Goal: Check status

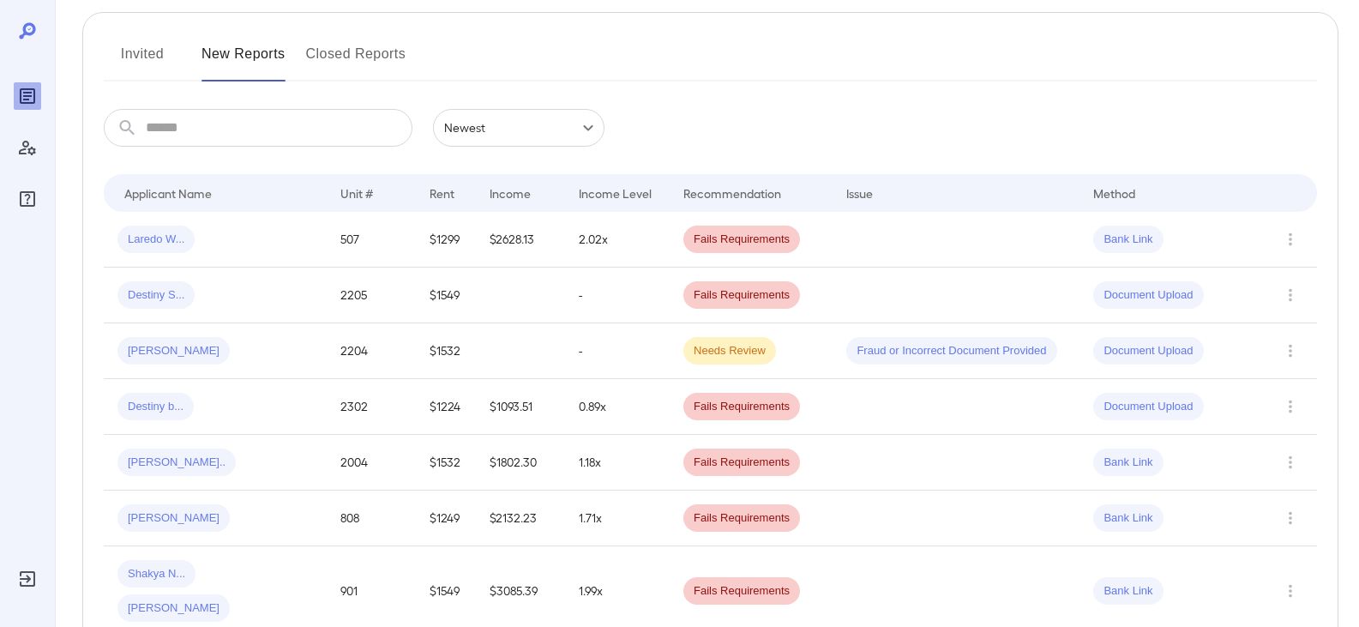
scroll to position [171, 0]
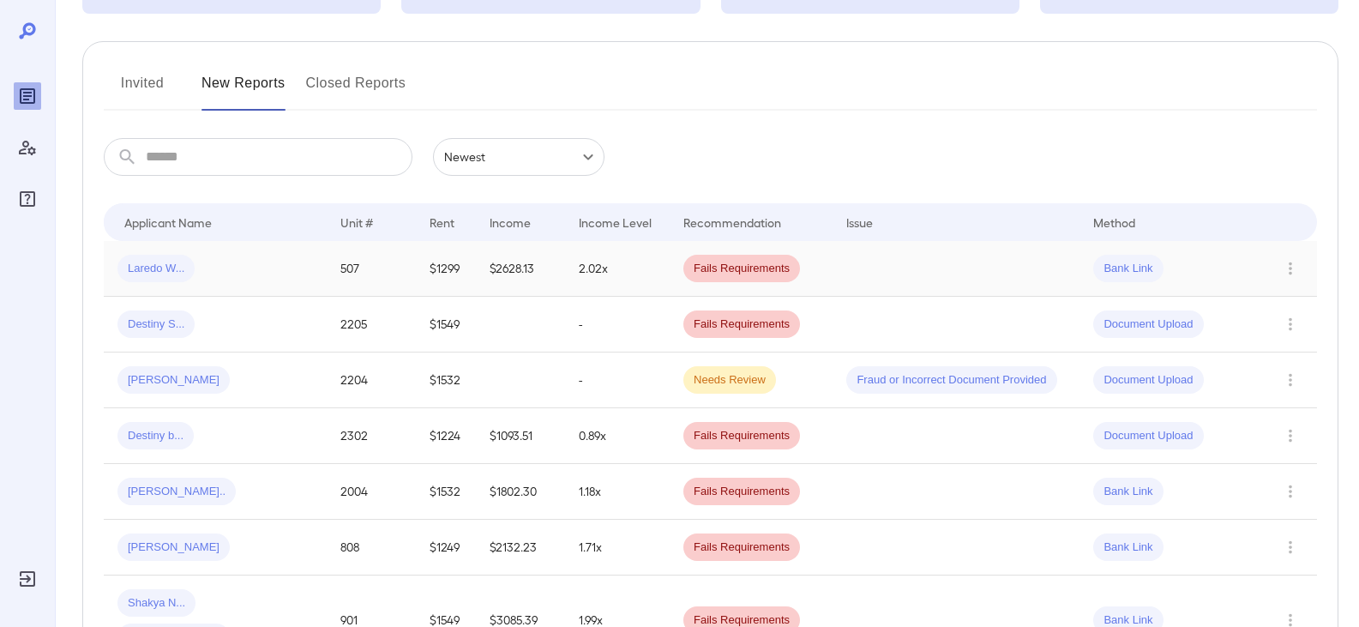
click at [214, 263] on div "Laredo W..." at bounding box center [214, 268] width 195 height 27
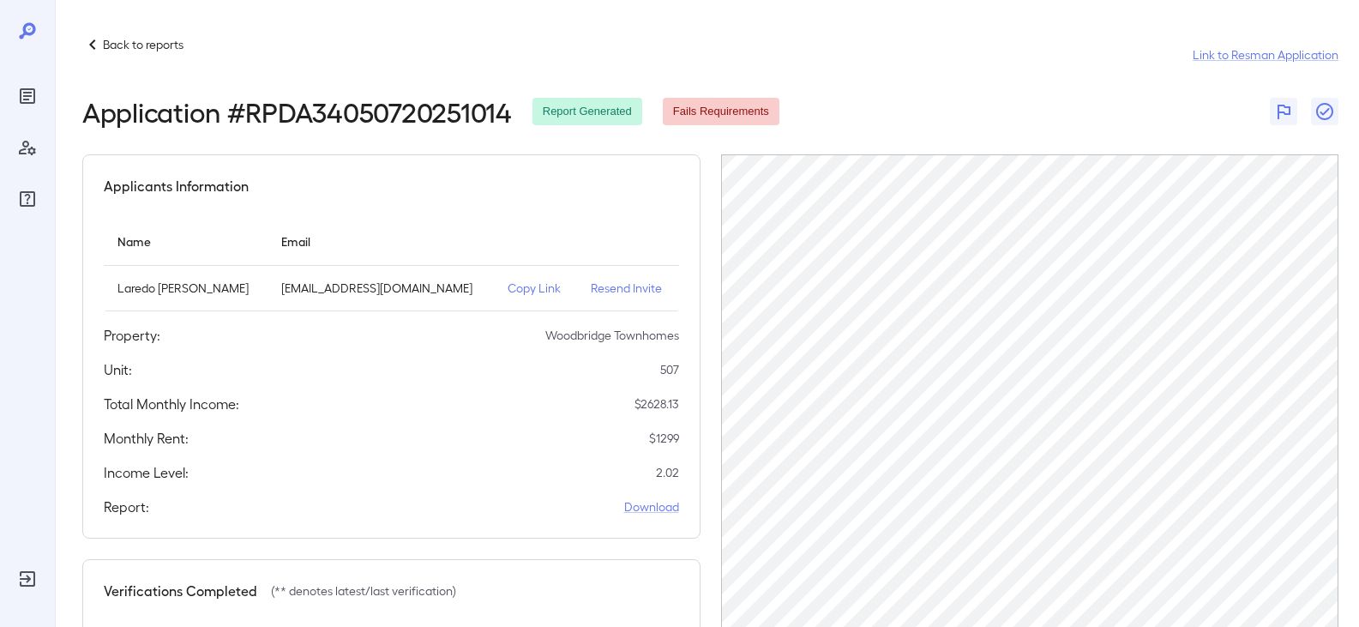
click at [516, 283] on p "Copy Link" at bounding box center [535, 287] width 56 height 17
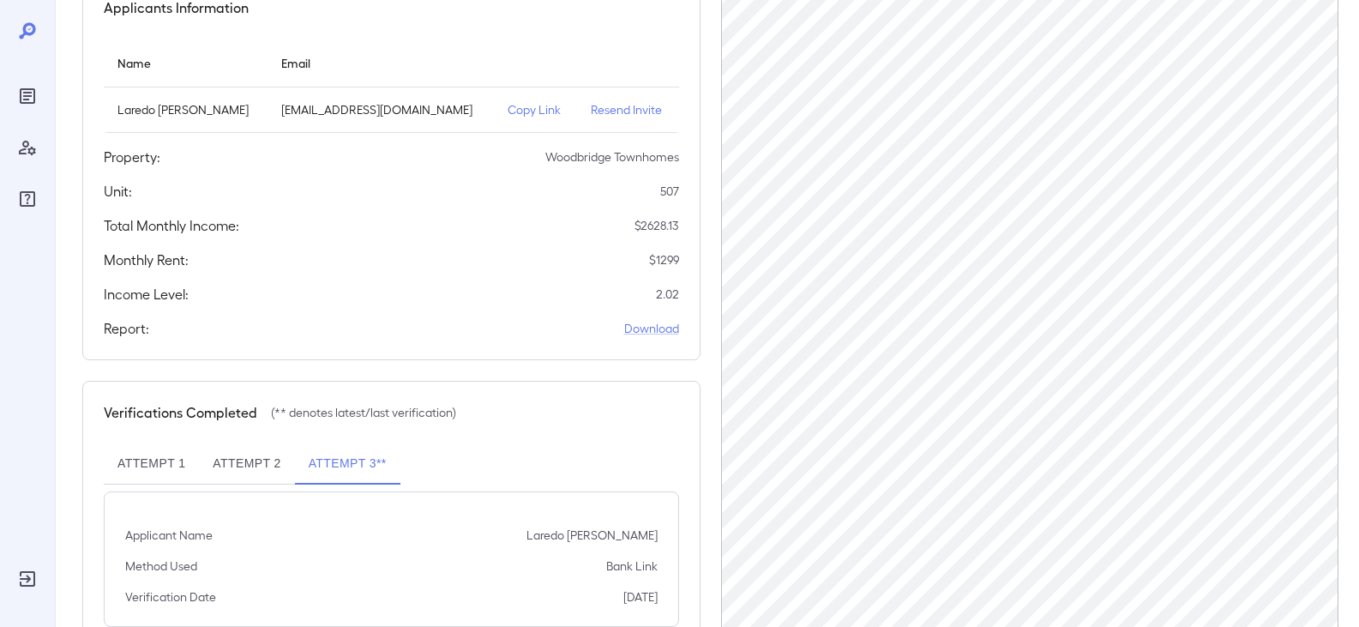
scroll to position [234, 0]
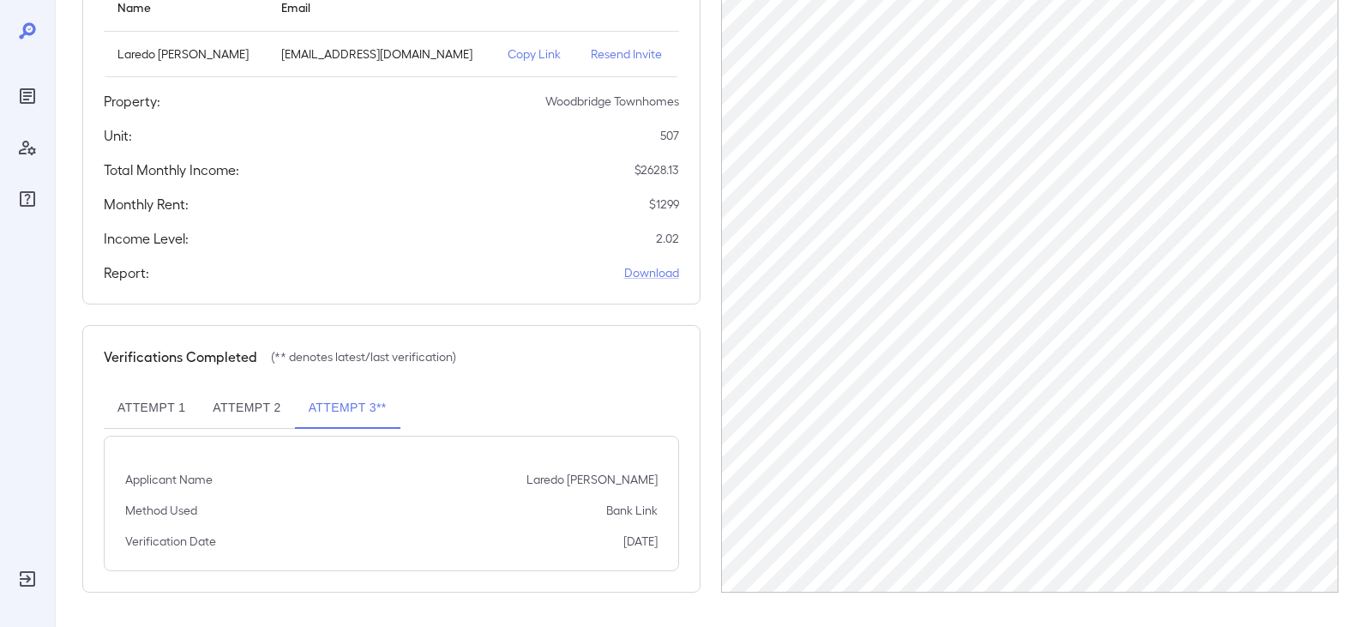
click at [356, 208] on div "Monthly Rent: $ 1299" at bounding box center [391, 204] width 575 height 21
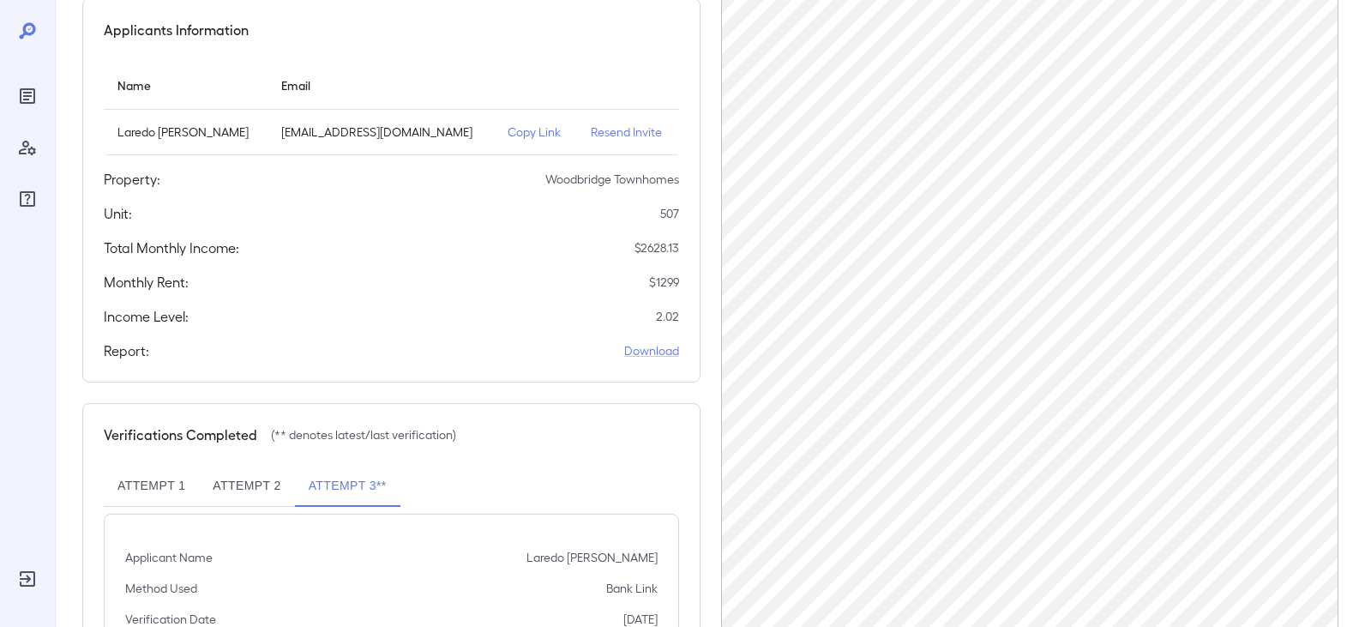
scroll to position [0, 0]
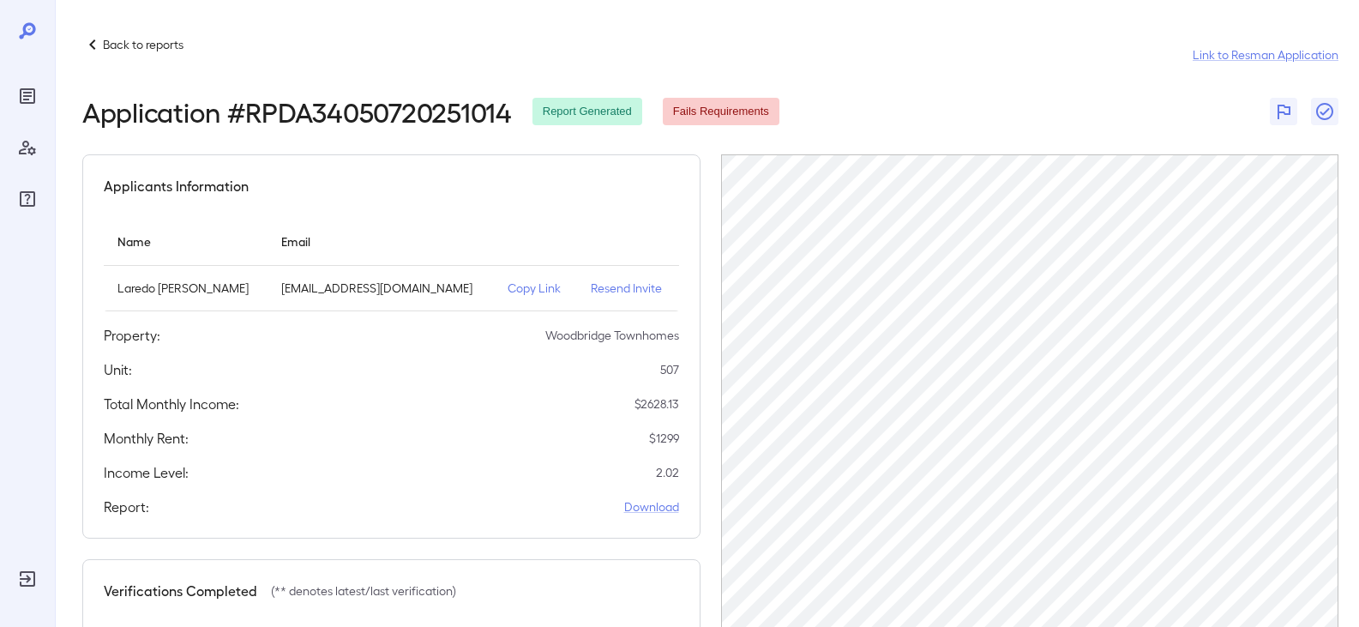
click at [115, 49] on p "Back to reports" at bounding box center [143, 44] width 81 height 17
